Goal: Navigation & Orientation: Find specific page/section

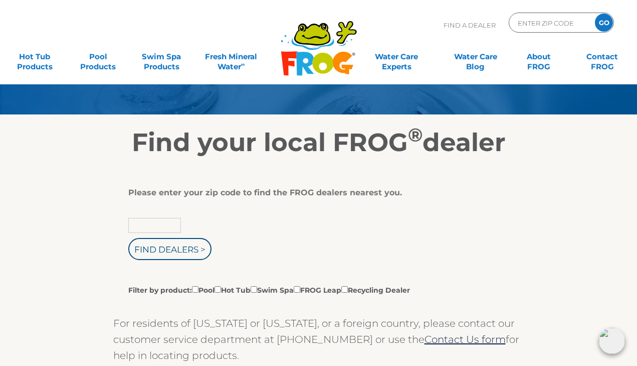
click at [154, 231] on input "text" at bounding box center [154, 225] width 53 height 15
type input "14559"
click at [160, 251] on input "Find Dealers >" at bounding box center [169, 249] width 83 height 22
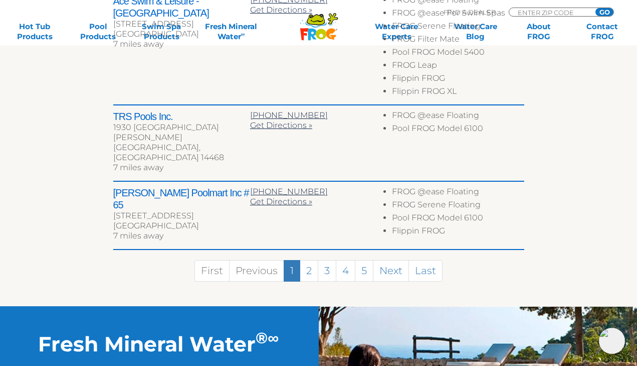
scroll to position [660, 0]
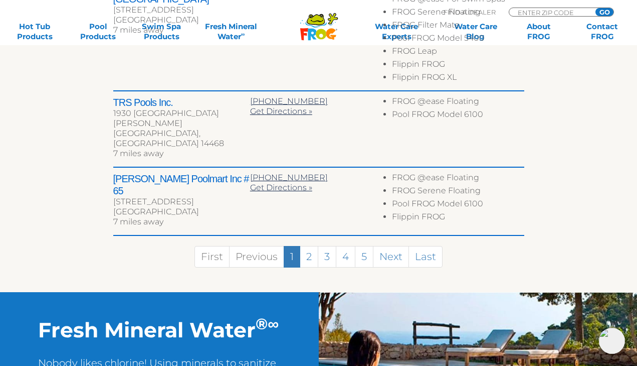
click at [305, 246] on link "2" at bounding box center [309, 257] width 19 height 22
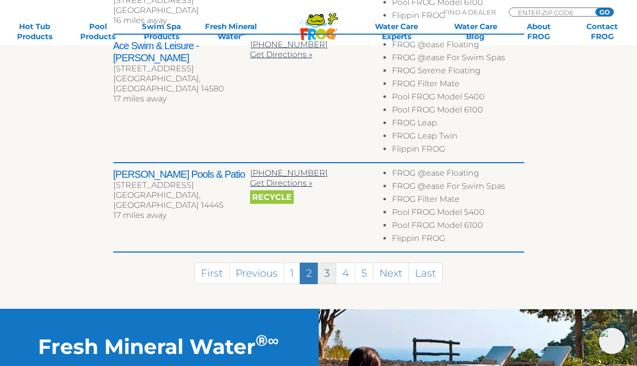
click at [326, 262] on link "3" at bounding box center [327, 273] width 19 height 22
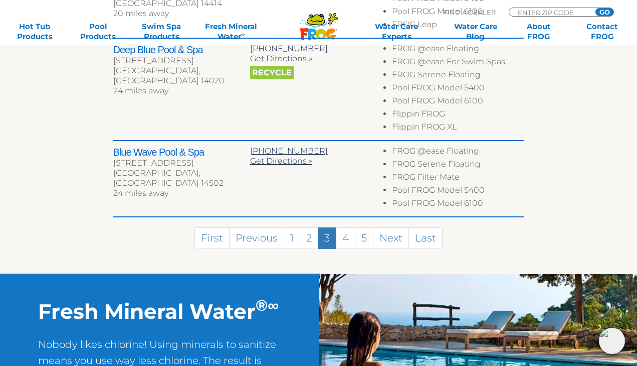
scroll to position [779, 0]
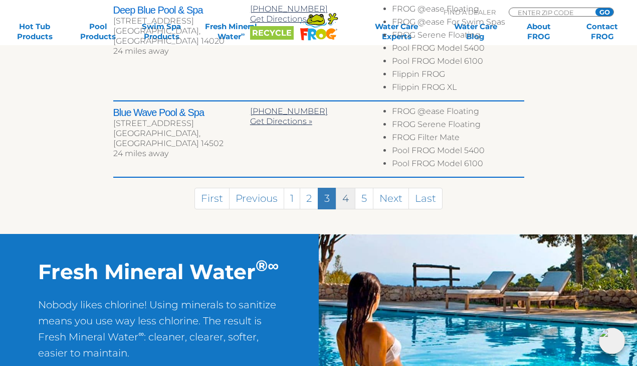
click at [351, 188] on link "4" at bounding box center [346, 199] width 20 height 22
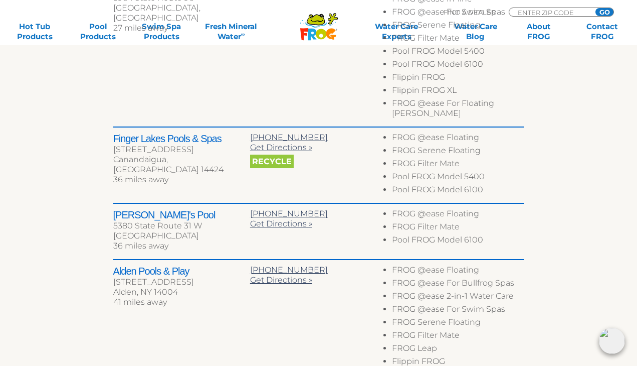
scroll to position [574, 0]
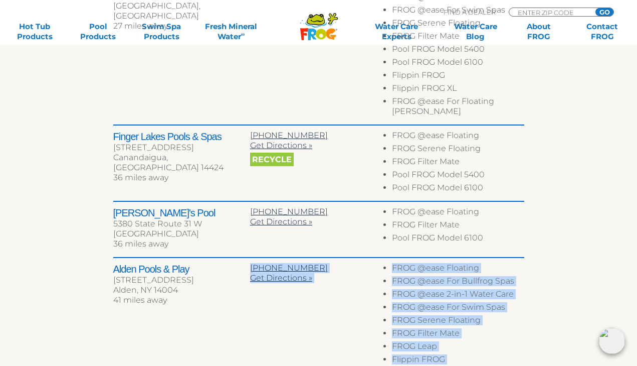
drag, startPoint x: 174, startPoint y: 284, endPoint x: 103, endPoint y: 85, distance: 211.4
click at [103, 86] on div "← Move left → Move right ↑ Move up ↓ Move down + Zoom in - Zoom out Home Jump l…" at bounding box center [319, 53] width 617 height 779
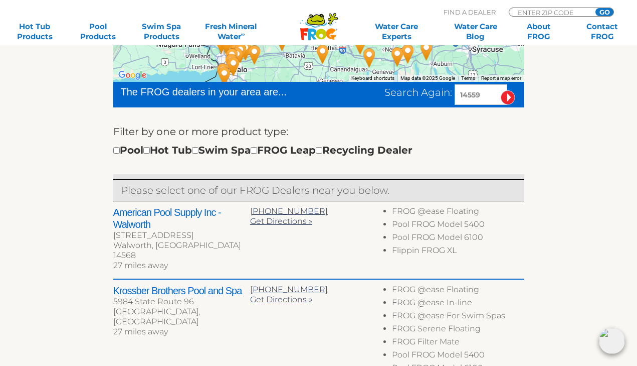
click at [85, 176] on div "← Move left → Move right ↑ Move up ↓ Move down + Zoom in - Zoom out Home Jump l…" at bounding box center [319, 358] width 617 height 779
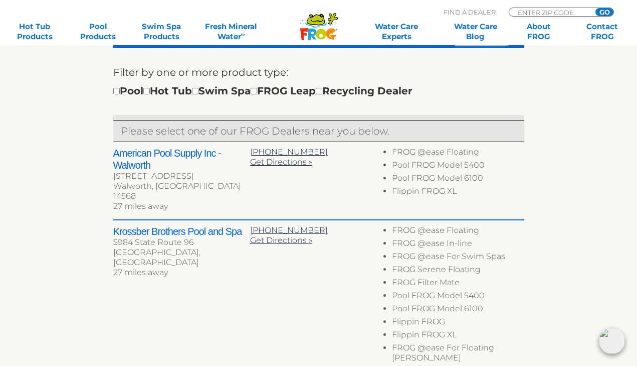
scroll to position [348, 0]
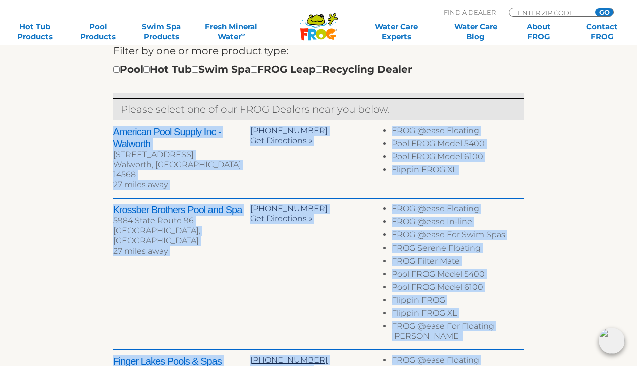
drag, startPoint x: 111, startPoint y: 125, endPoint x: 114, endPoint y: 130, distance: 5.8
click at [114, 130] on div "← Move left → Move right ↑ Move up ↓ Move down + Zoom in - Zoom out Home Jump l…" at bounding box center [319, 277] width 617 height 779
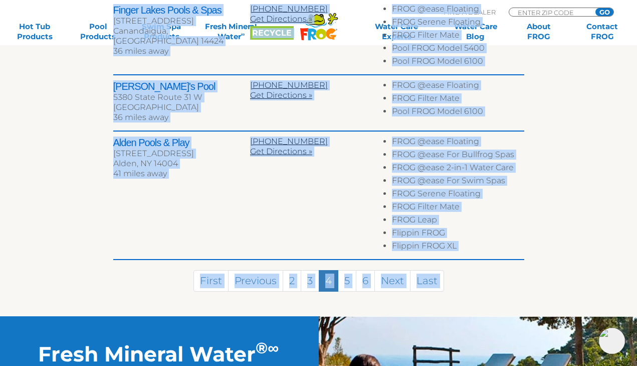
scroll to position [702, 0]
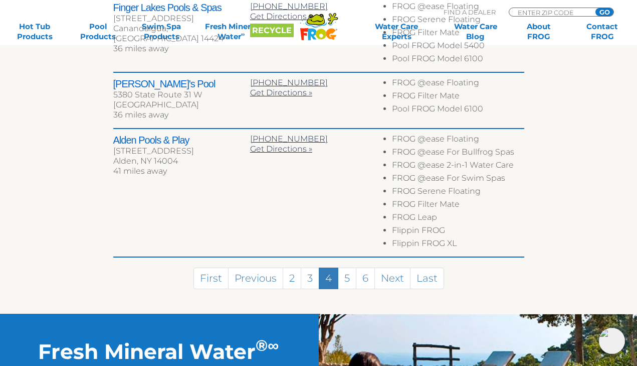
click at [494, 238] on li "Flippin FROG XL" at bounding box center [458, 244] width 132 height 13
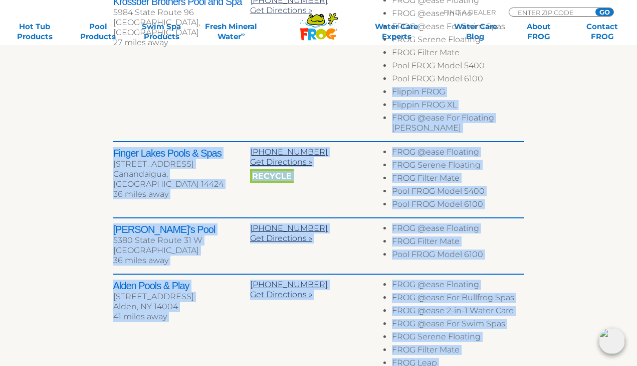
drag, startPoint x: 487, startPoint y: 224, endPoint x: 154, endPoint y: 73, distance: 366.0
click at [154, 74] on div "Dealer Contact Info Products at Store [PERSON_NAME][GEOGRAPHIC_DATA] and Garden…" at bounding box center [318, 175] width 411 height 526
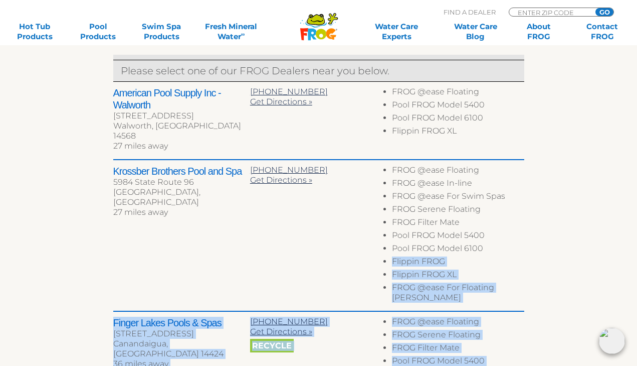
scroll to position [380, 0]
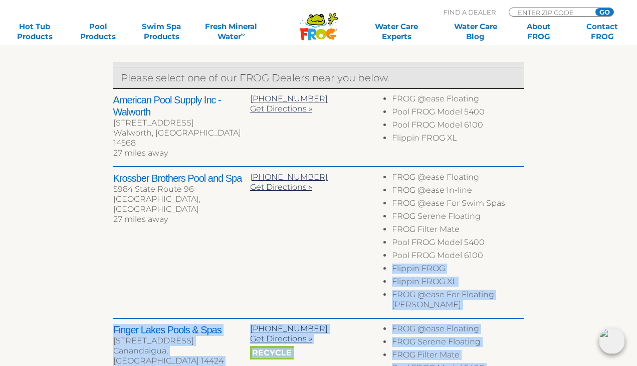
click at [92, 151] on div "← Move left → Move right ↑ Move up ↓ Move down + Zoom in - Zoom out Home Jump l…" at bounding box center [319, 246] width 617 height 779
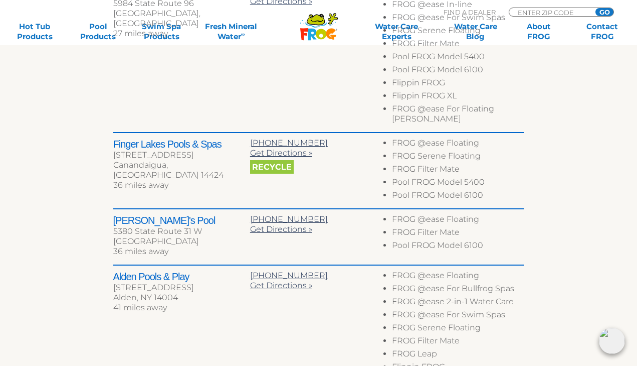
scroll to position [571, 0]
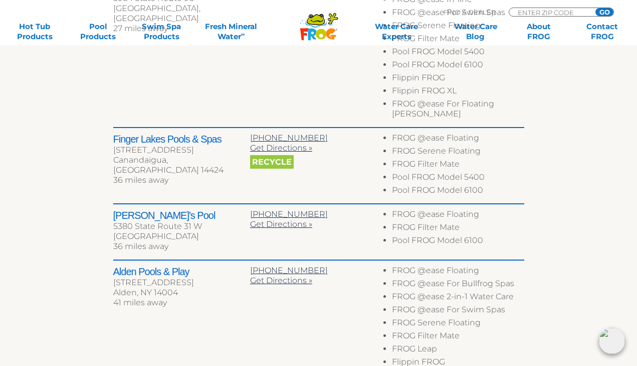
click at [456, 133] on li "FROG @ease Floating" at bounding box center [458, 139] width 132 height 13
click at [463, 99] on li "FROG @ease For Floating [PERSON_NAME]" at bounding box center [458, 110] width 132 height 23
click at [464, 99] on li "FROG @ease For Floating [PERSON_NAME]" at bounding box center [458, 110] width 132 height 23
click at [440, 159] on li "FROG Filter Mate" at bounding box center [458, 165] width 132 height 13
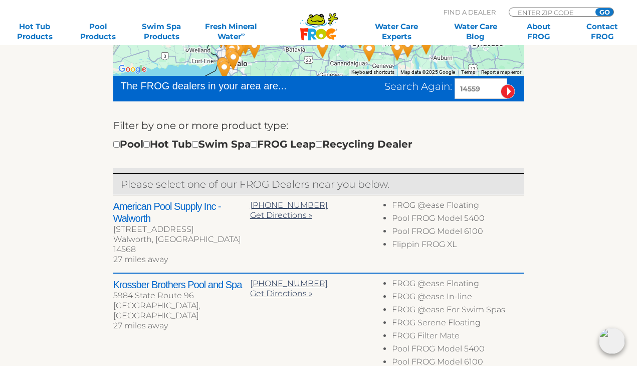
scroll to position [283, 0]
